Goal: Complete application form

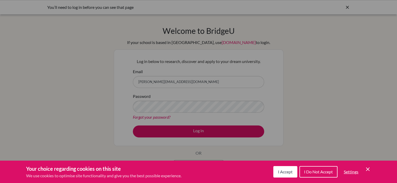
click at [284, 173] on span "I Accept" at bounding box center [285, 171] width 15 height 5
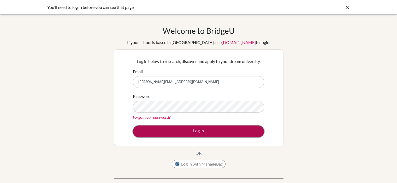
click at [206, 134] on button "Log in" at bounding box center [198, 132] width 131 height 12
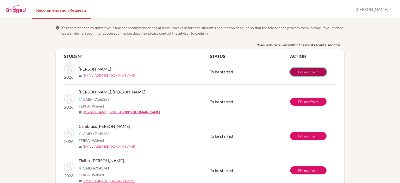
click at [309, 73] on link "Fill out form" at bounding box center [308, 72] width 36 height 8
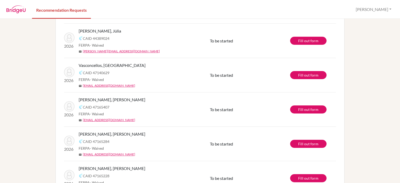
scroll to position [135, 0]
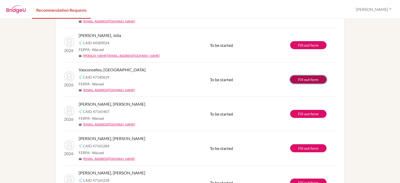
click at [308, 80] on link "Fill out form" at bounding box center [308, 80] width 36 height 8
